Goal: Information Seeking & Learning: Understand process/instructions

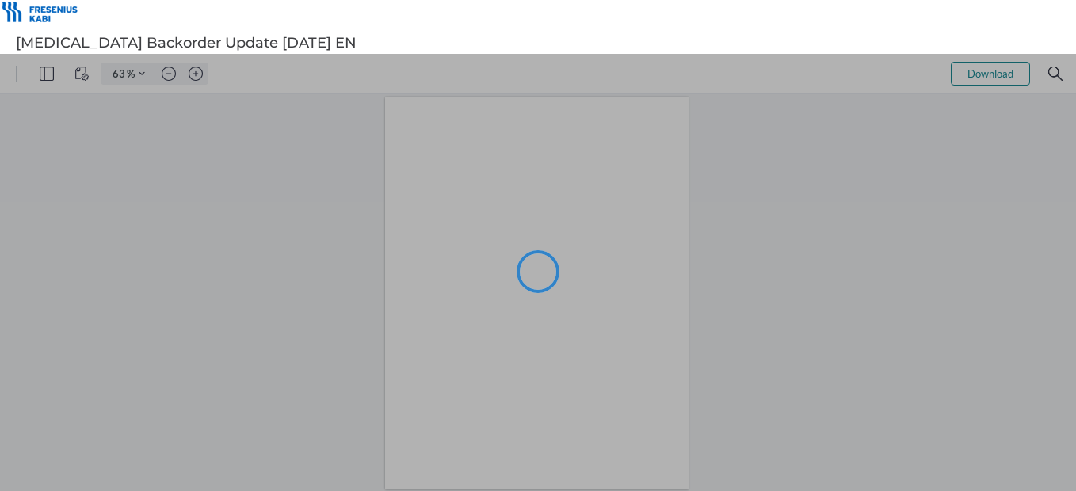
type input "63"
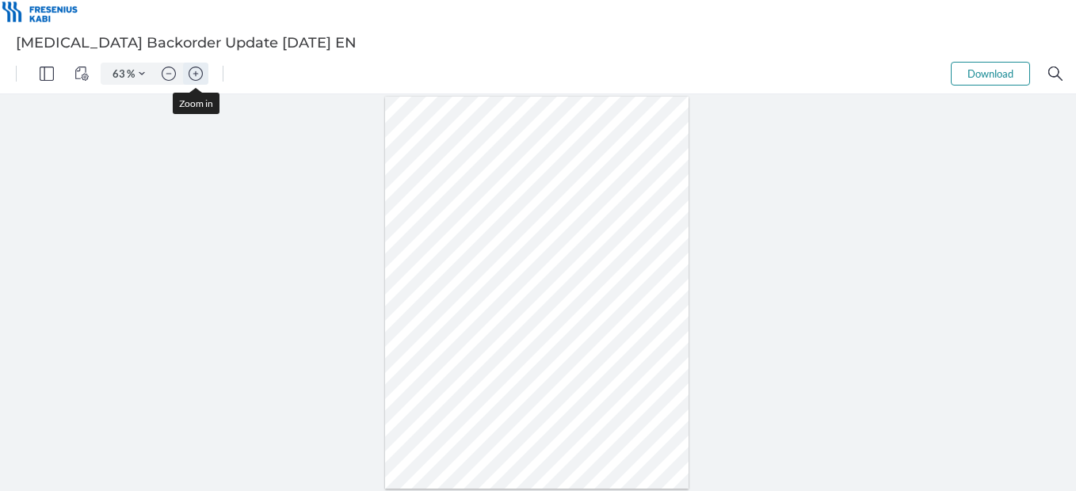
click at [193, 74] on img "Zoom in" at bounding box center [196, 74] width 14 height 14
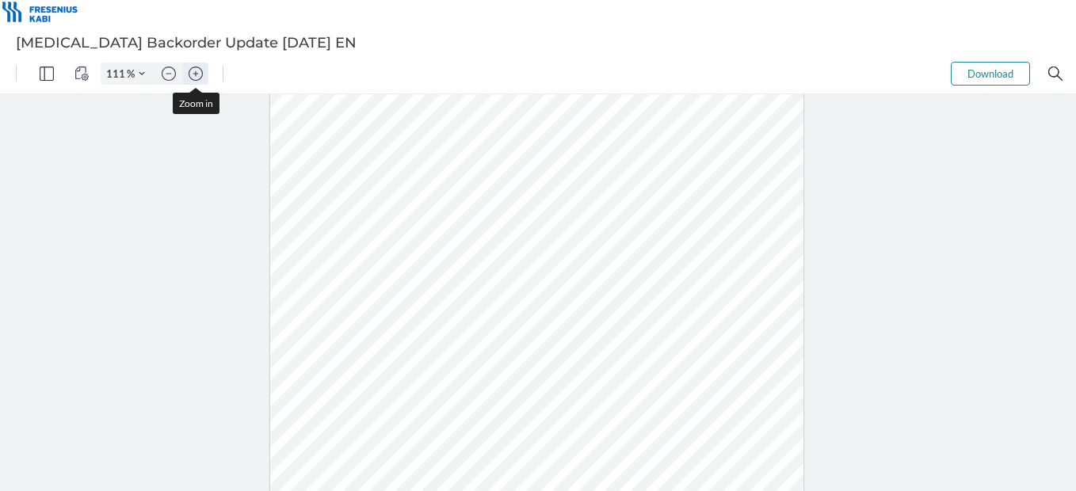
click at [193, 74] on img "Zoom in" at bounding box center [196, 74] width 14 height 14
type input "136"
click at [60, 433] on div at bounding box center [538, 292] width 1076 height 397
